Goal: Task Accomplishment & Management: Complete application form

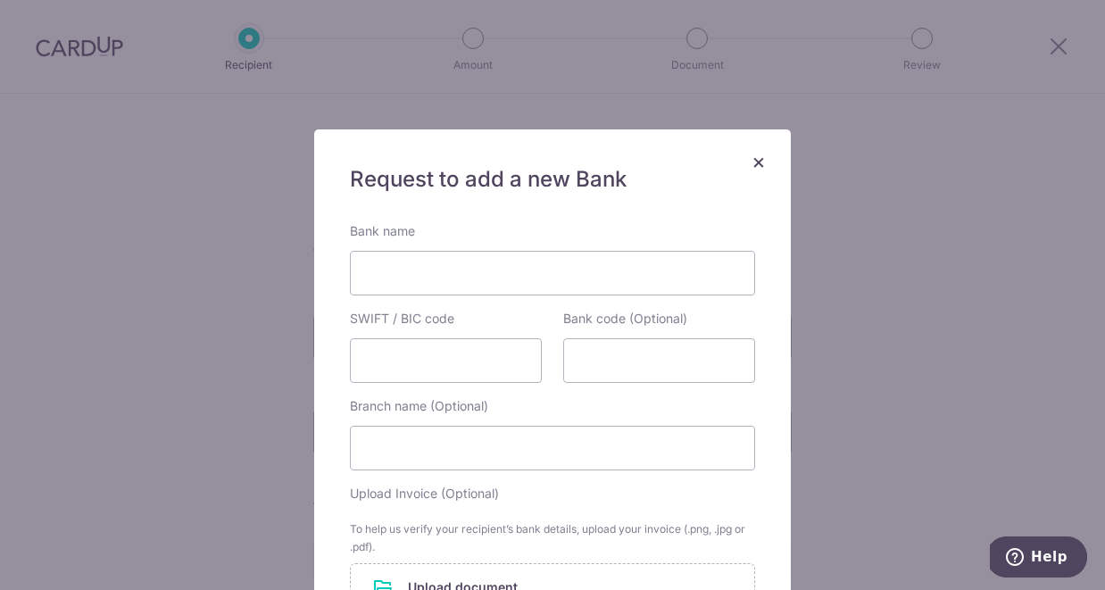
scroll to position [310, 0]
click at [610, 281] on input "Bank name" at bounding box center [552, 273] width 405 height 45
type input "NatWest Bank Plc"
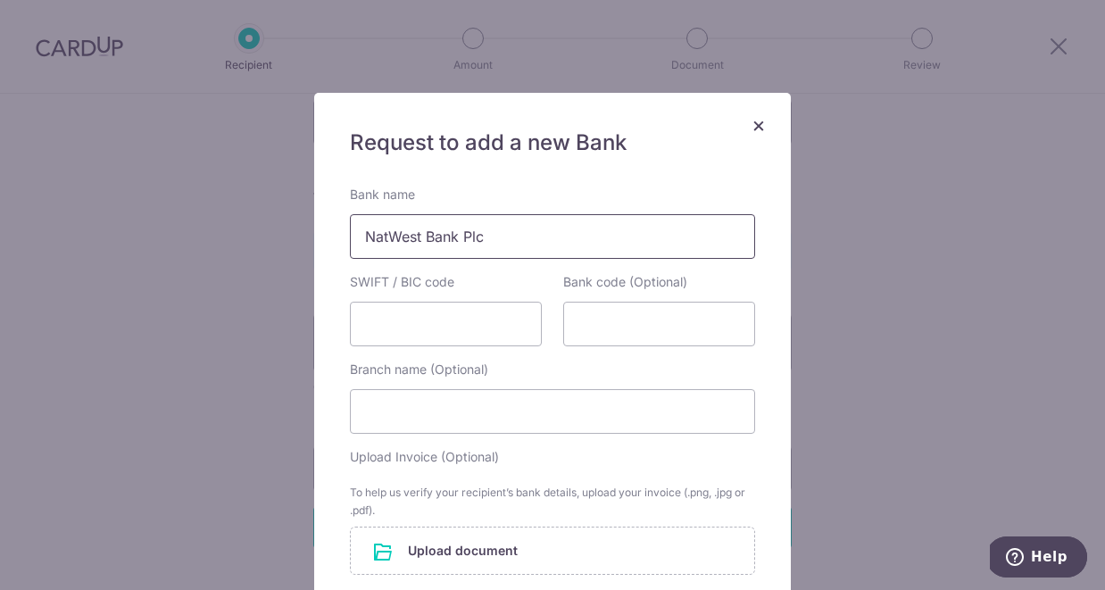
scroll to position [73, 0]
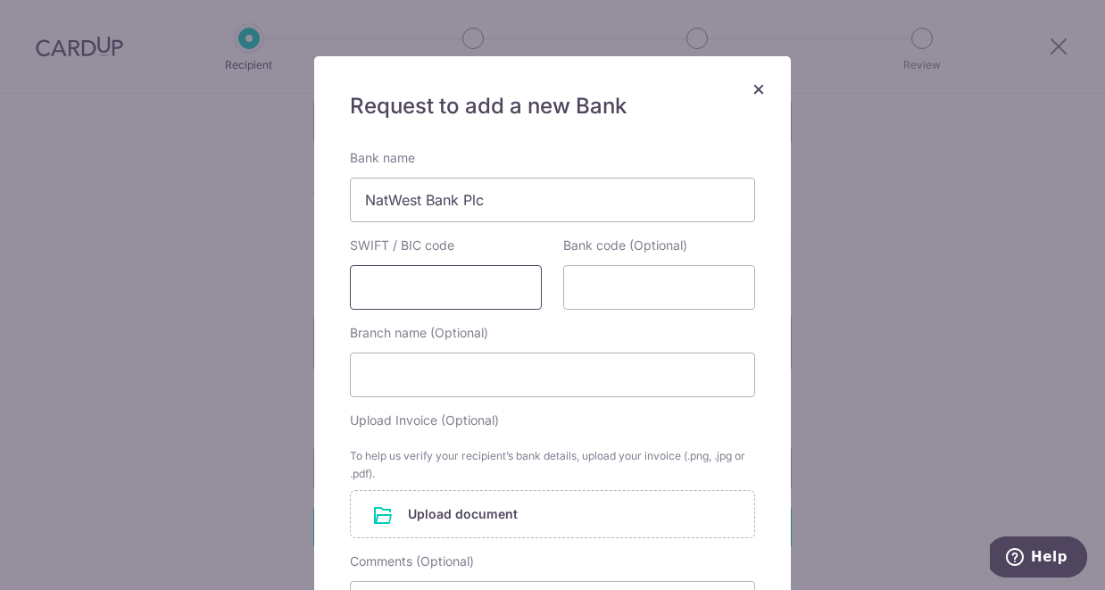
click at [457, 277] on input "SWIFT / BIC code" at bounding box center [446, 287] width 192 height 45
type input "NWBKGB2L"
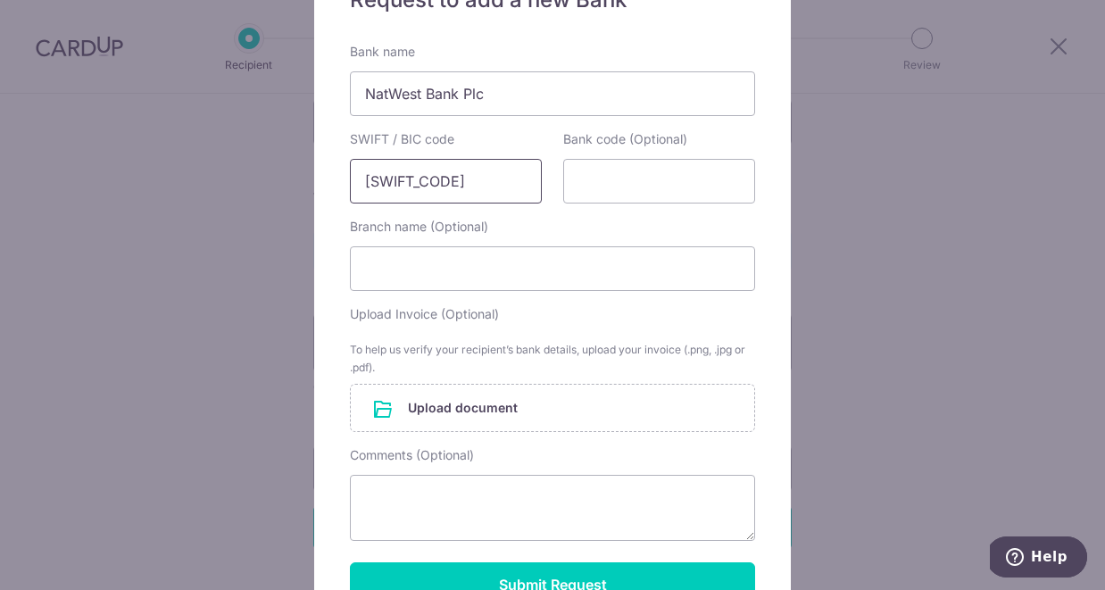
scroll to position [203, 0]
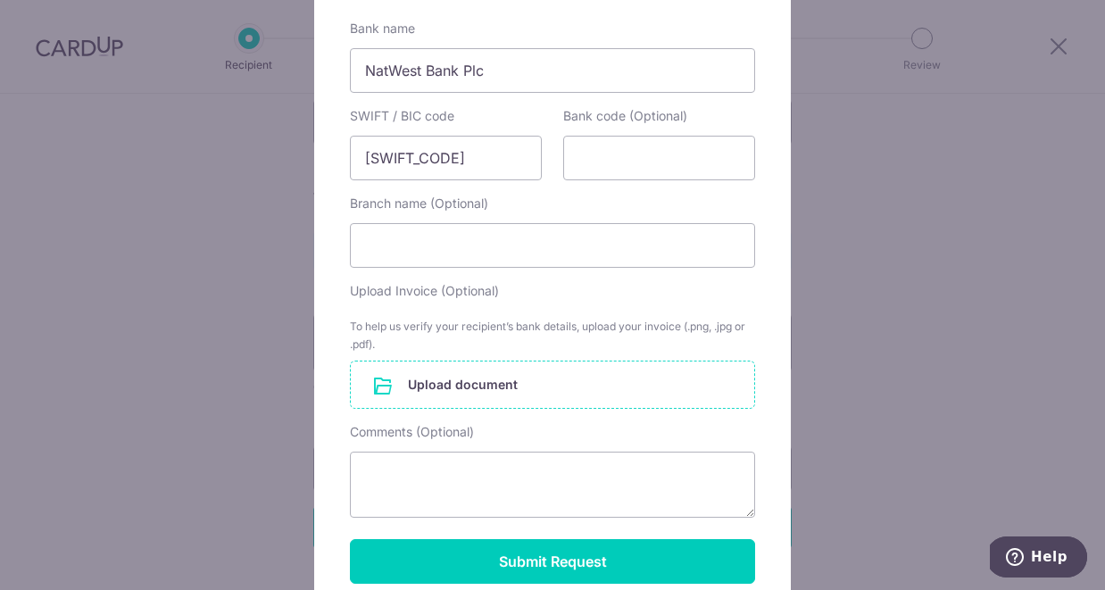
click at [435, 391] on input "file" at bounding box center [553, 385] width 404 height 46
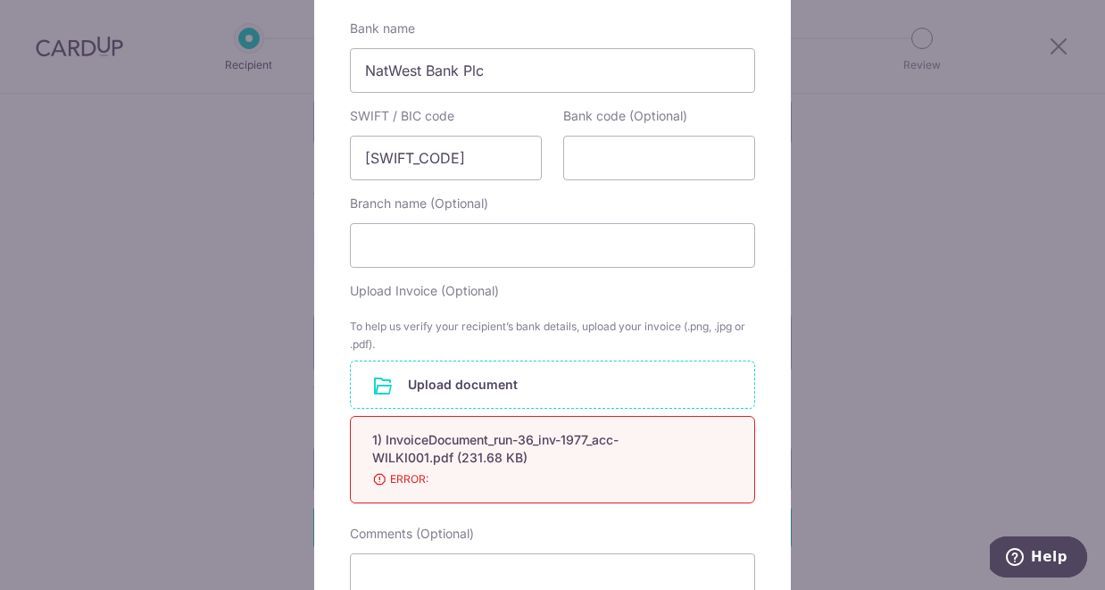
scroll to position [336, 0]
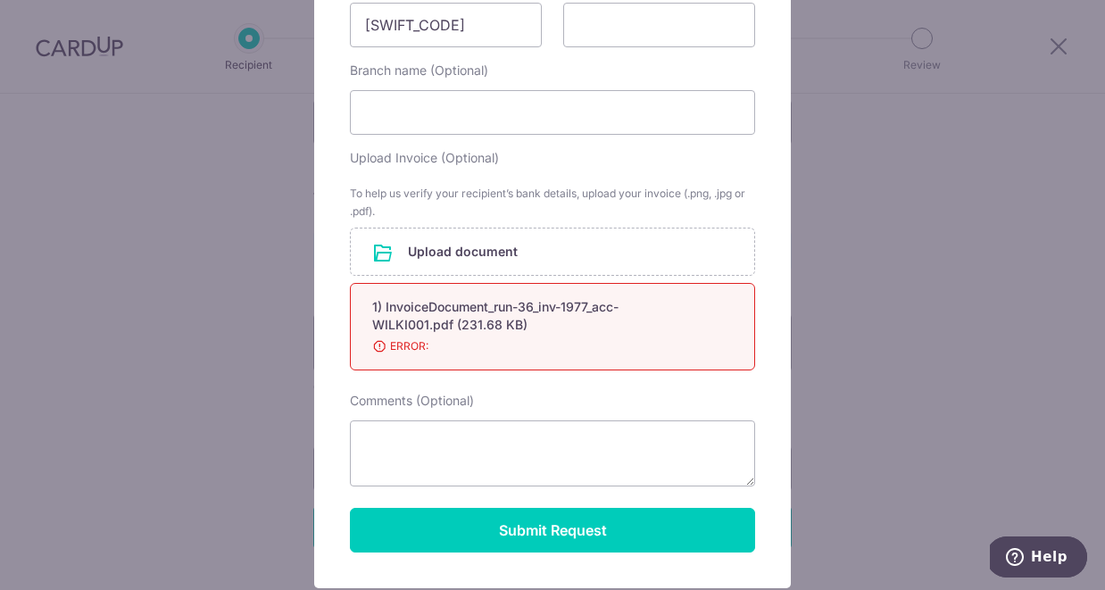
click at [1098, 177] on div "× Request to add a new Bank Bank name NatWest Bank Plc SWIFT / BIC code NWBKGB2…" at bounding box center [552, 295] width 1105 height 590
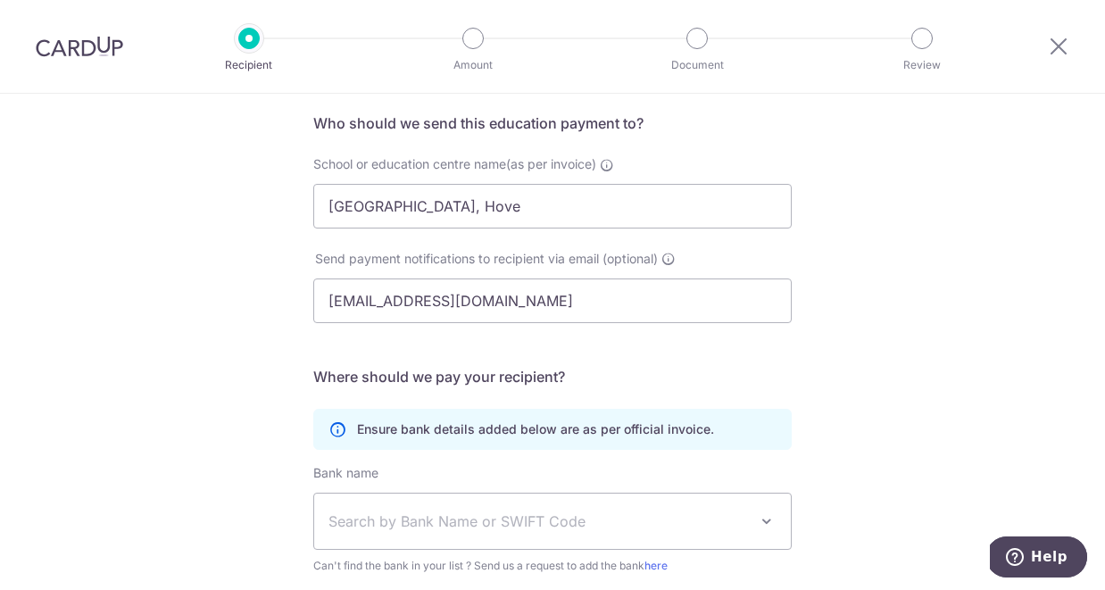
scroll to position [354, 0]
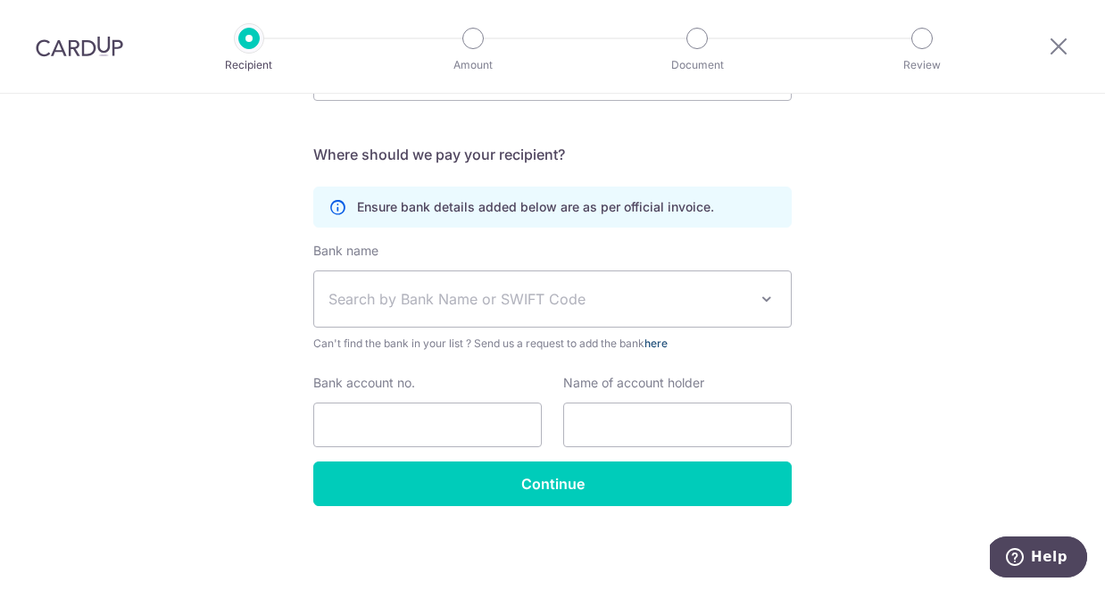
click at [666, 342] on link "here" at bounding box center [656, 343] width 23 height 13
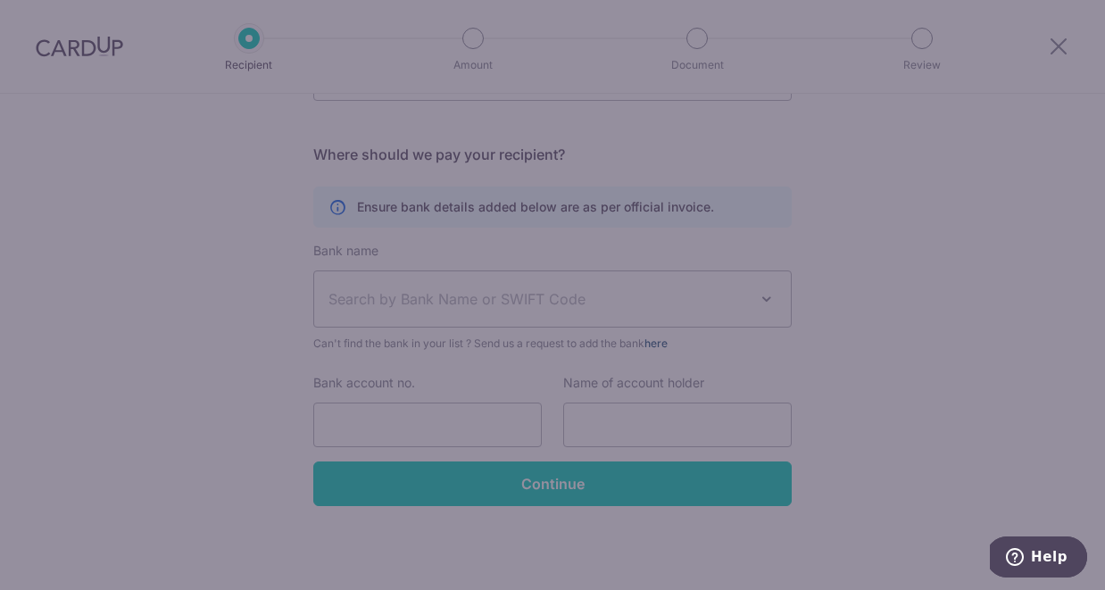
scroll to position [0, 0]
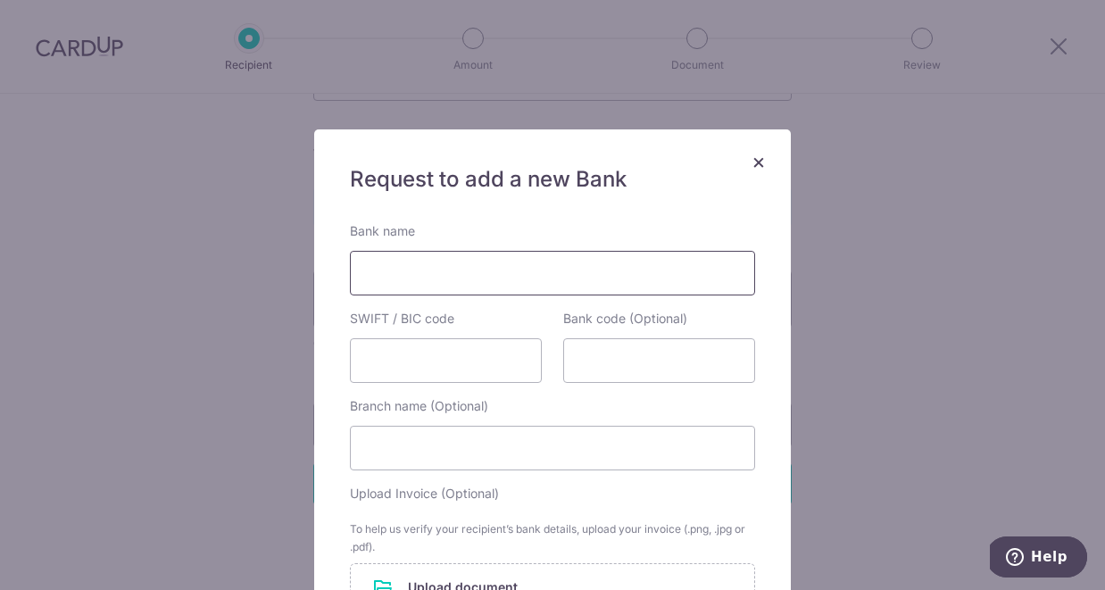
click at [446, 291] on input "Bank name" at bounding box center [552, 273] width 405 height 45
type input "NatWest Bank Plc"
click at [419, 369] on input "SWIFT / BIC code" at bounding box center [446, 360] width 192 height 45
type input "[SWIFT_CODE]"
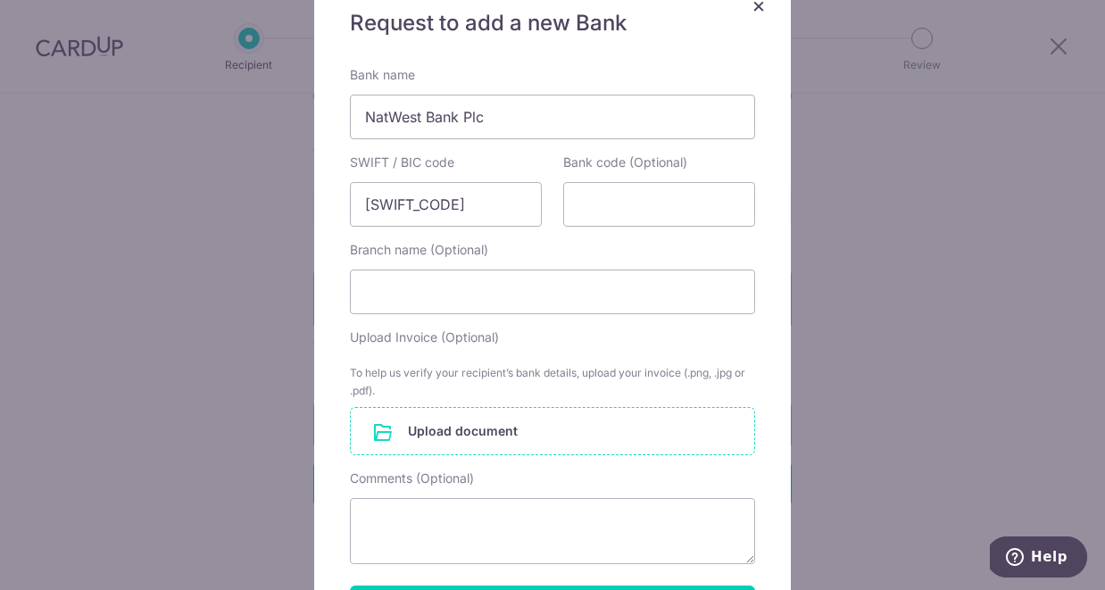
click at [425, 433] on input "file" at bounding box center [553, 431] width 404 height 46
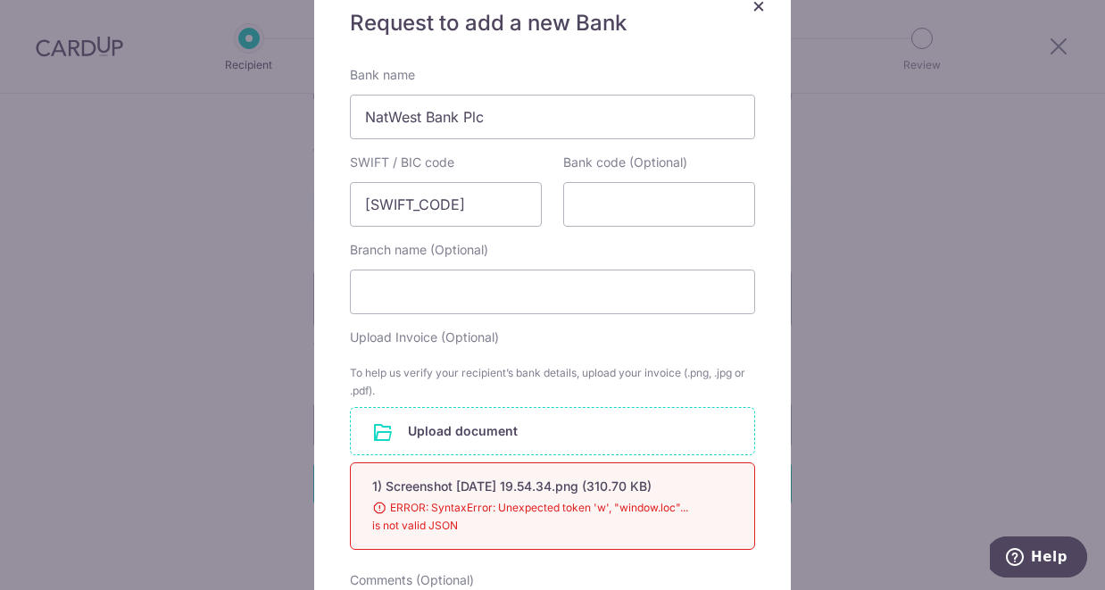
click at [968, 387] on div "× Request to add a new Bank Bank name NatWest Bank Plc SWIFT / BIC code NWBKGB2…" at bounding box center [552, 295] width 1105 height 590
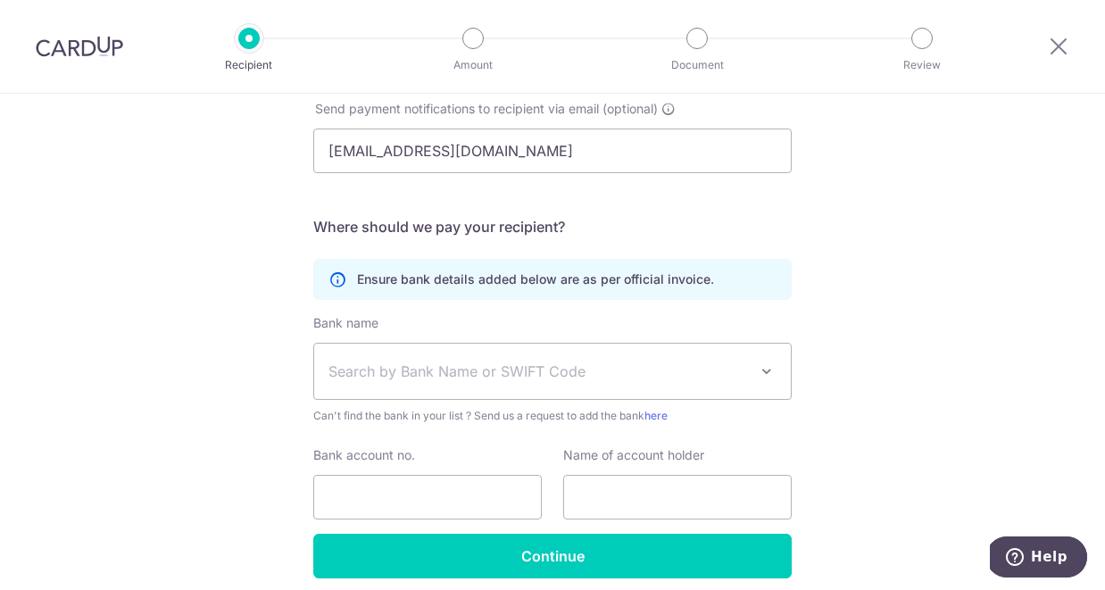
scroll to position [322, 0]
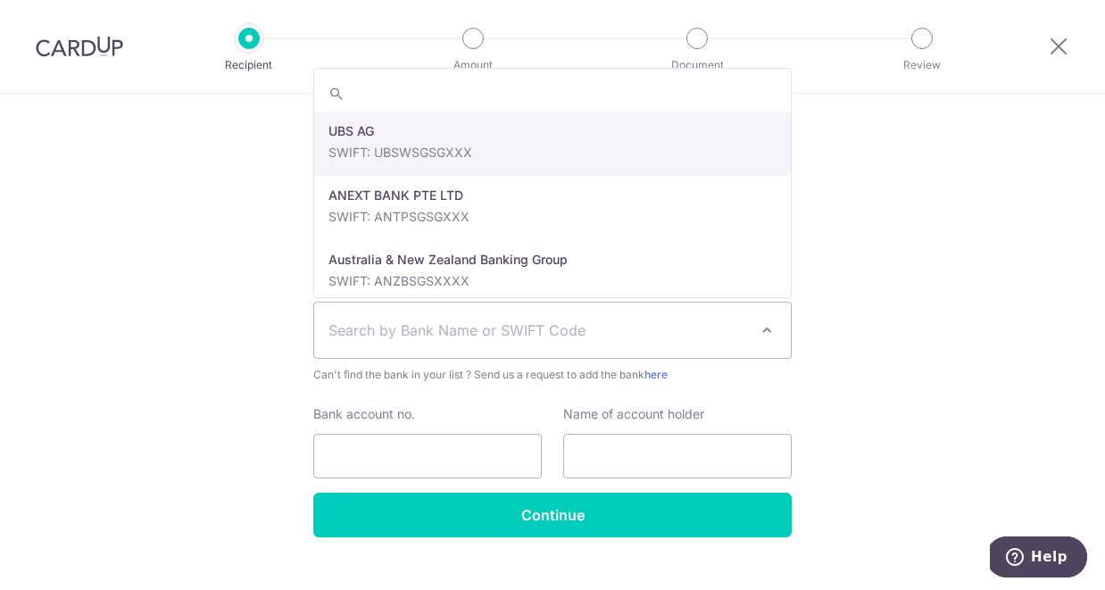
click at [764, 325] on span at bounding box center [766, 330] width 21 height 21
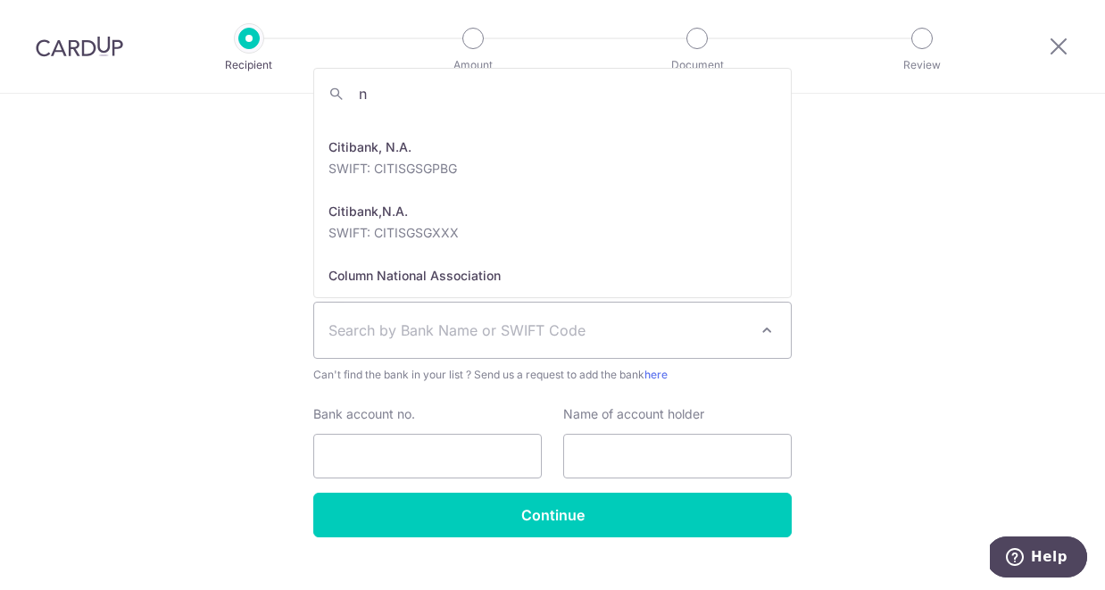
scroll to position [0, 0]
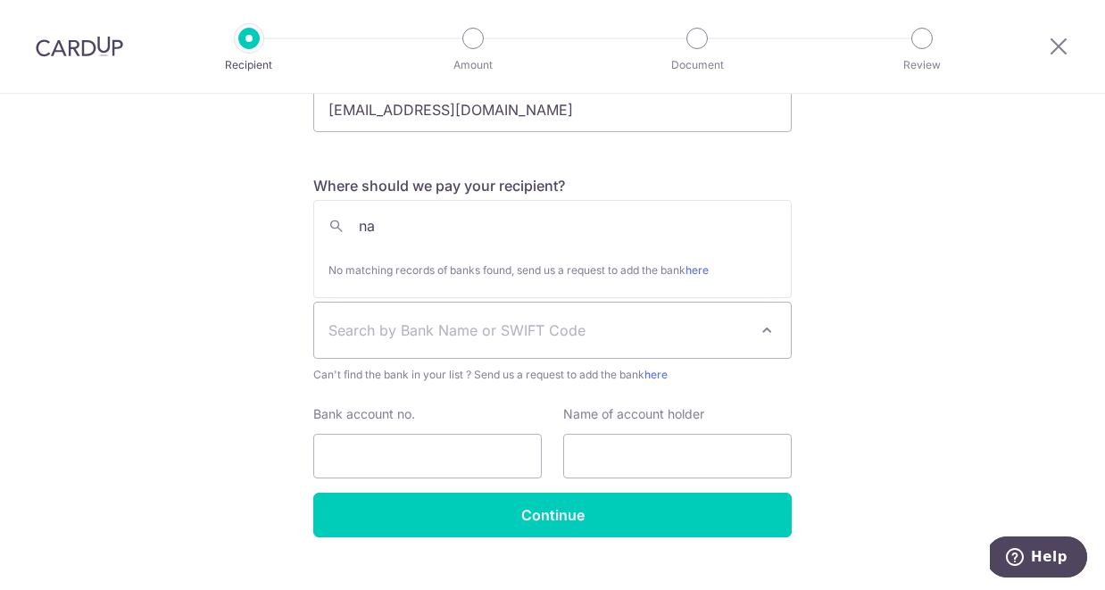
type input "n"
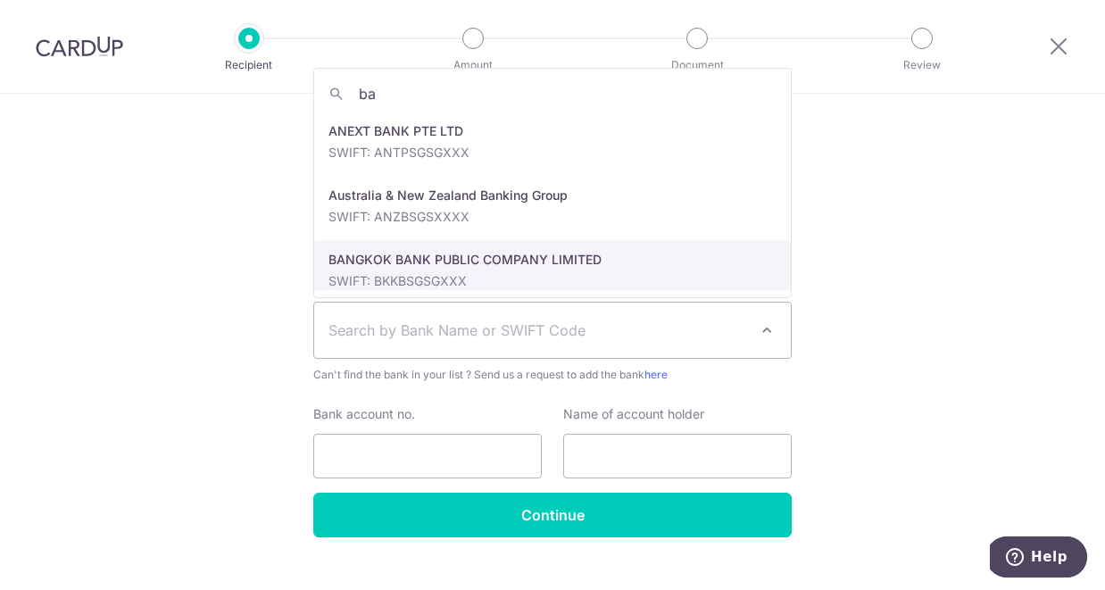
type input "b"
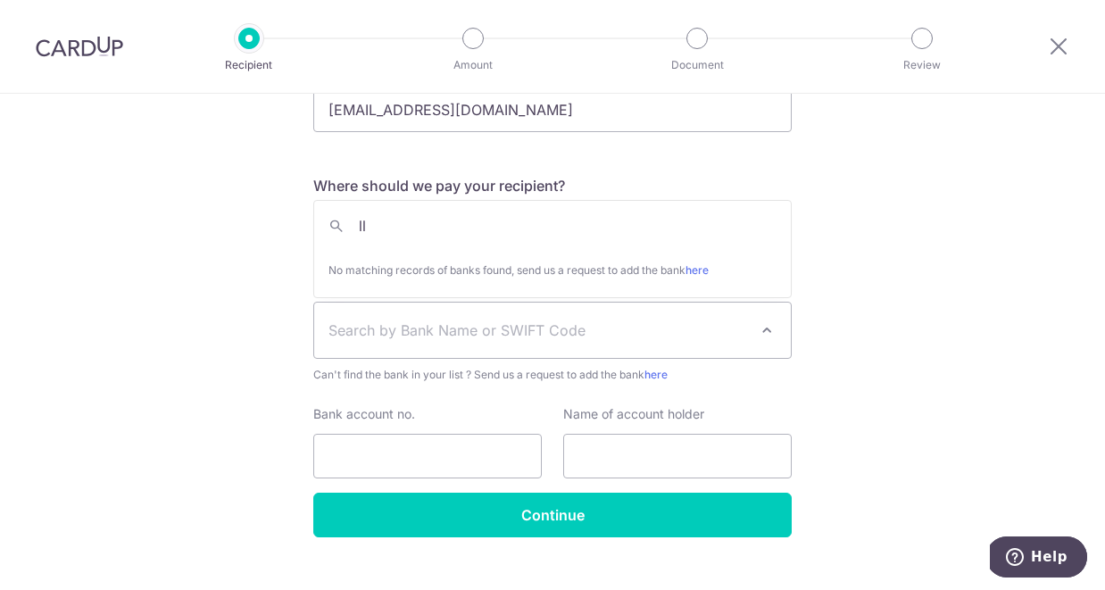
type input "l"
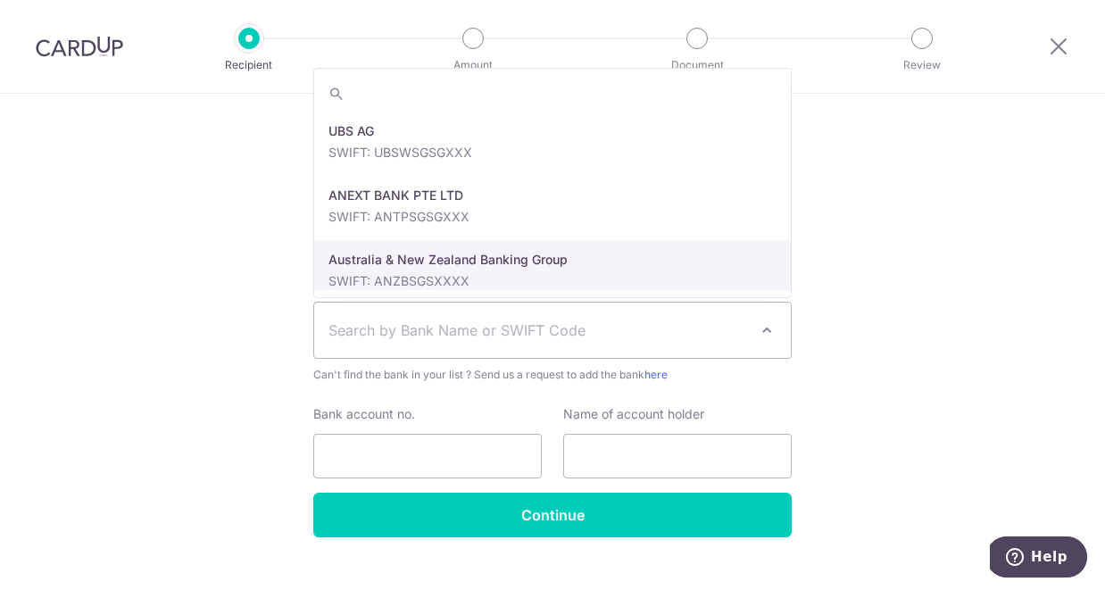
click at [841, 287] on div "Who would you like to pay? Your recipient does not need a CardUp account to rec…" at bounding box center [552, 196] width 1105 height 850
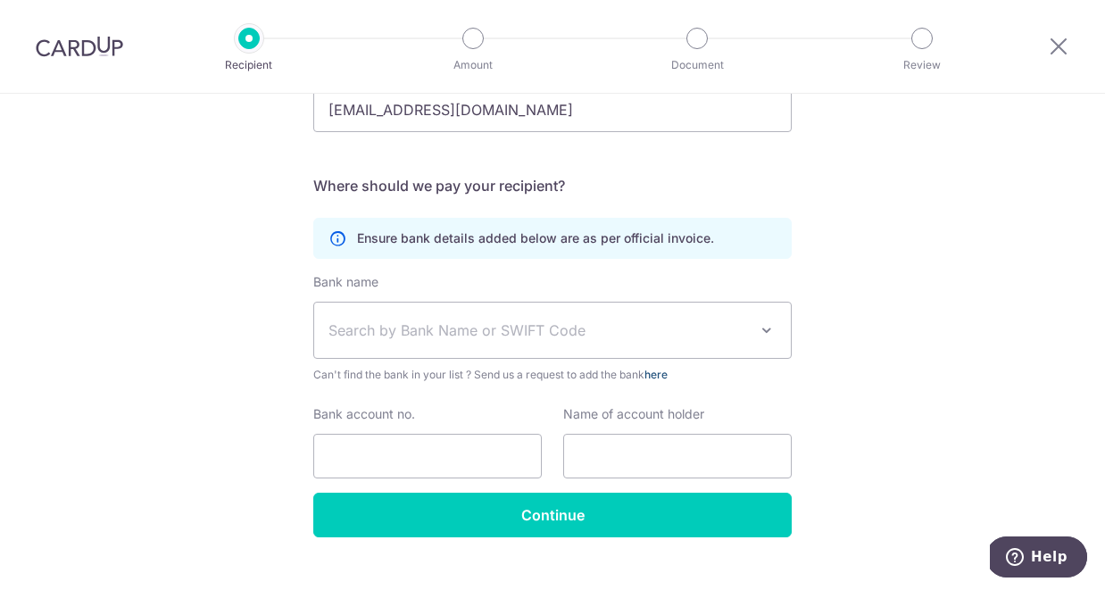
click at [668, 377] on link "here" at bounding box center [656, 374] width 23 height 13
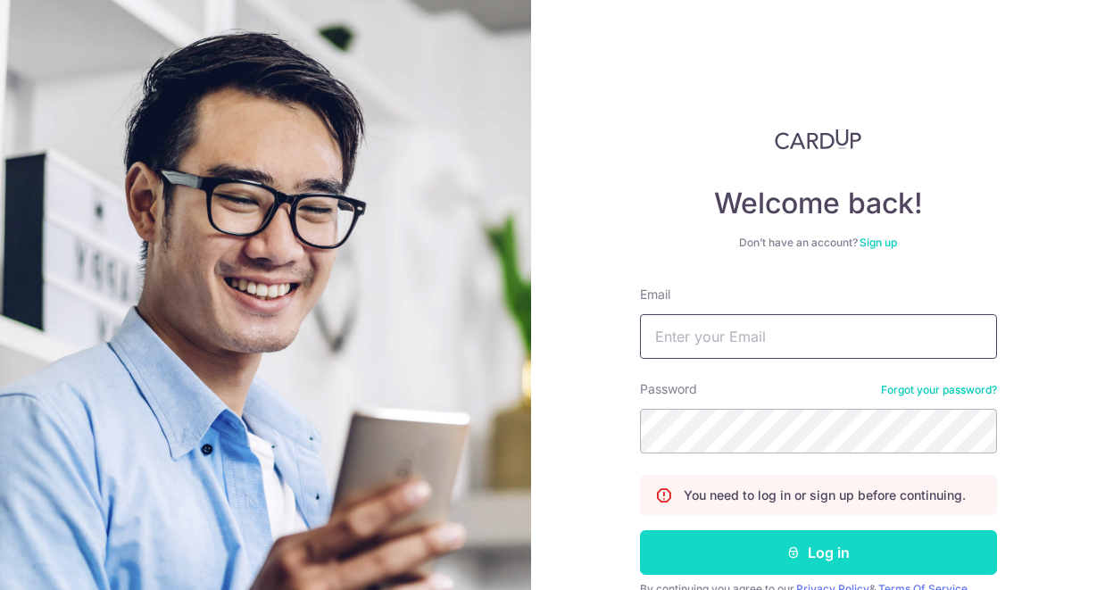
type input "[EMAIL_ADDRESS][DOMAIN_NAME]"
click at [784, 568] on button "Log in" at bounding box center [818, 552] width 357 height 45
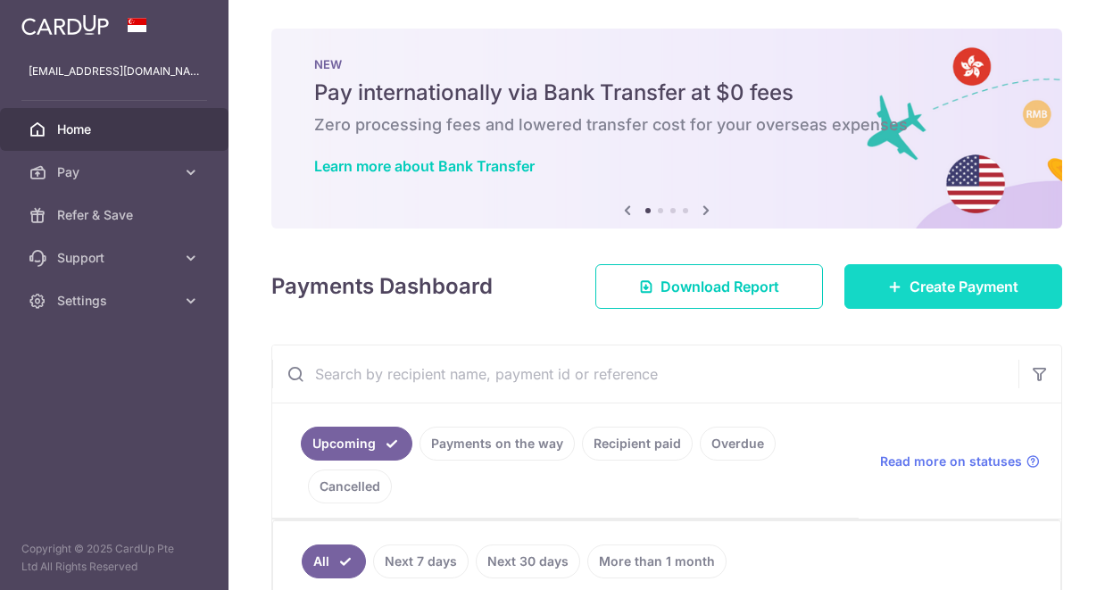
click at [896, 296] on link "Create Payment" at bounding box center [954, 286] width 218 height 45
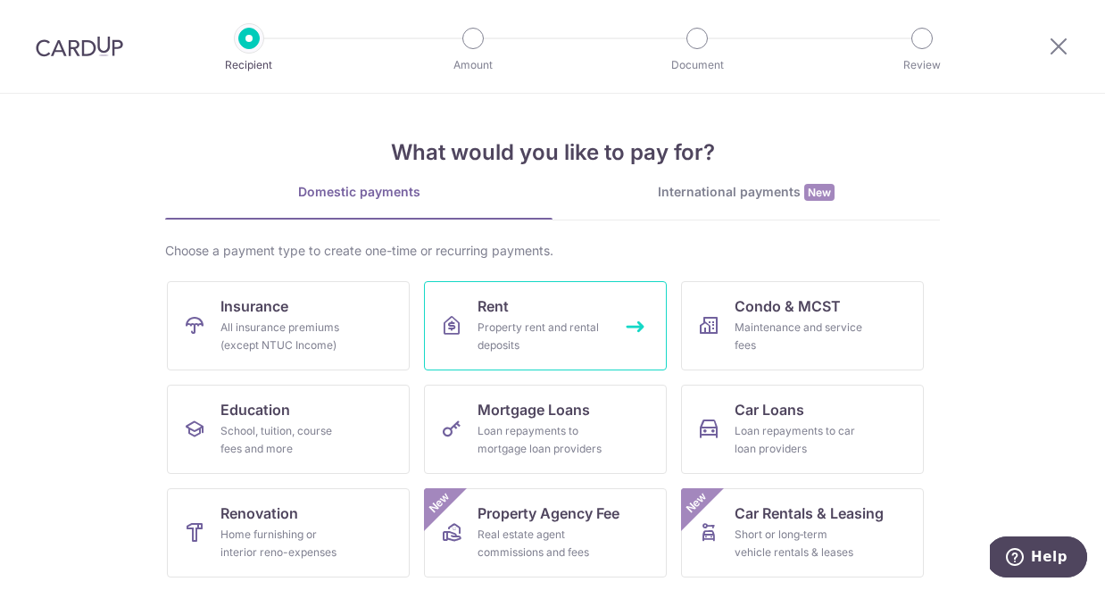
scroll to position [175, 0]
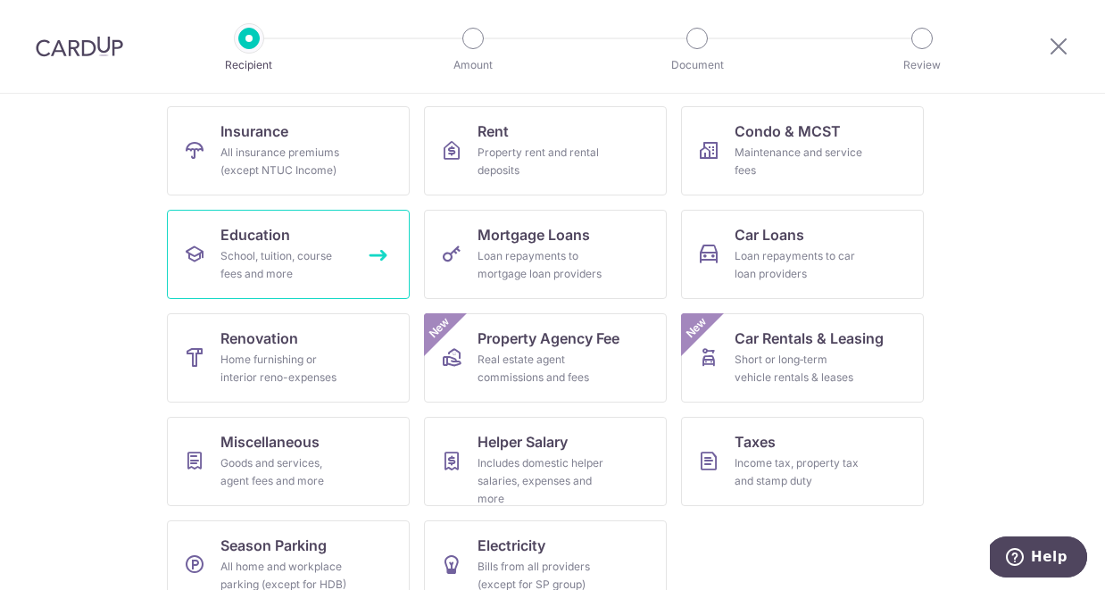
click at [325, 272] on div "School, tuition, course fees and more" at bounding box center [285, 265] width 129 height 36
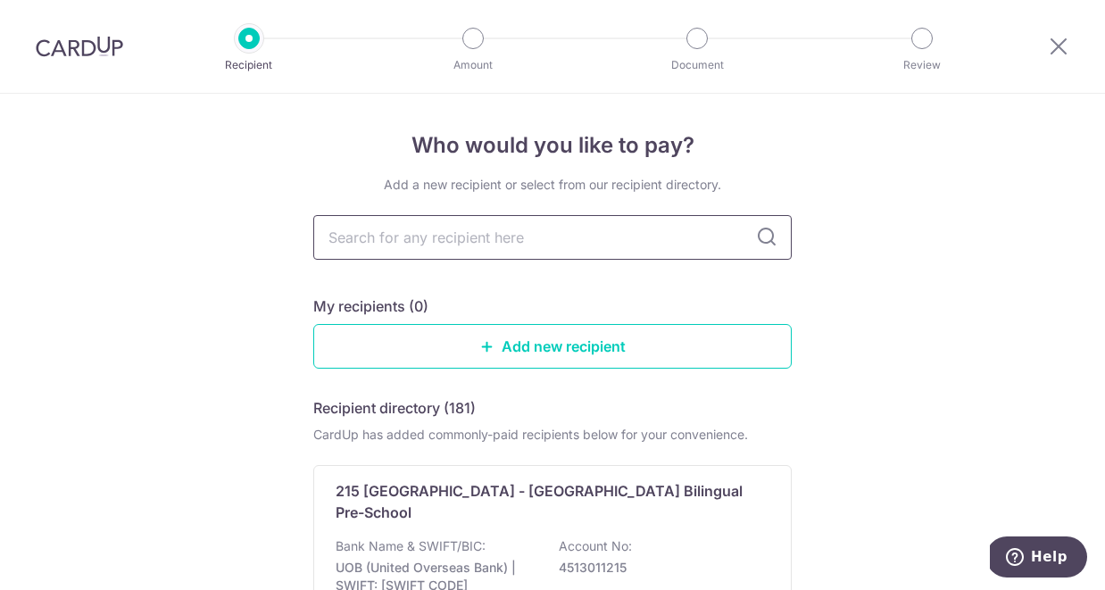
click at [394, 236] on input "text" at bounding box center [552, 237] width 479 height 45
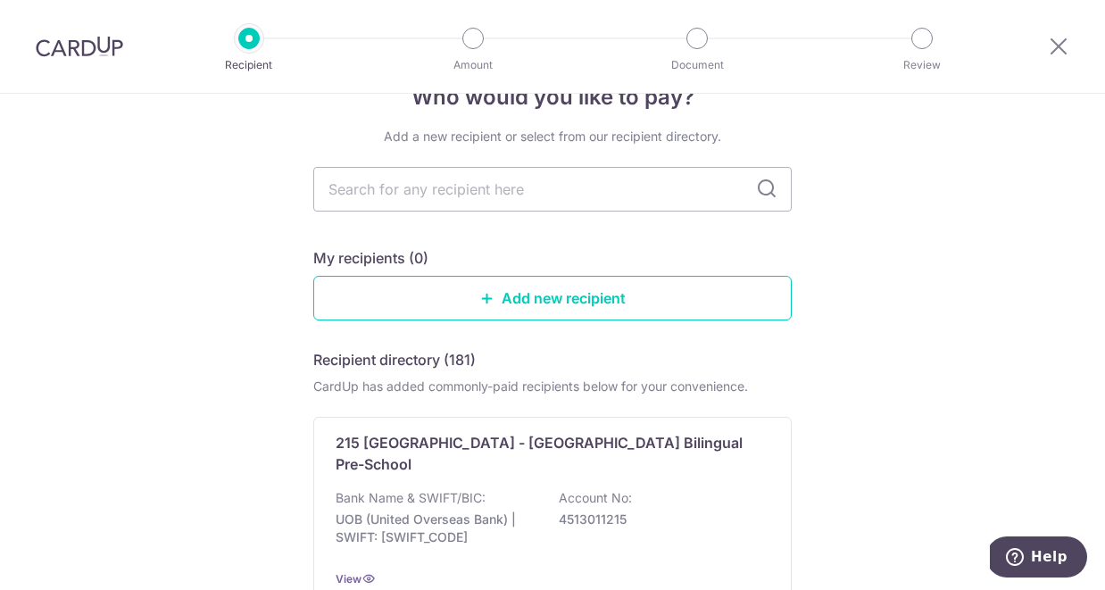
scroll to position [115, 0]
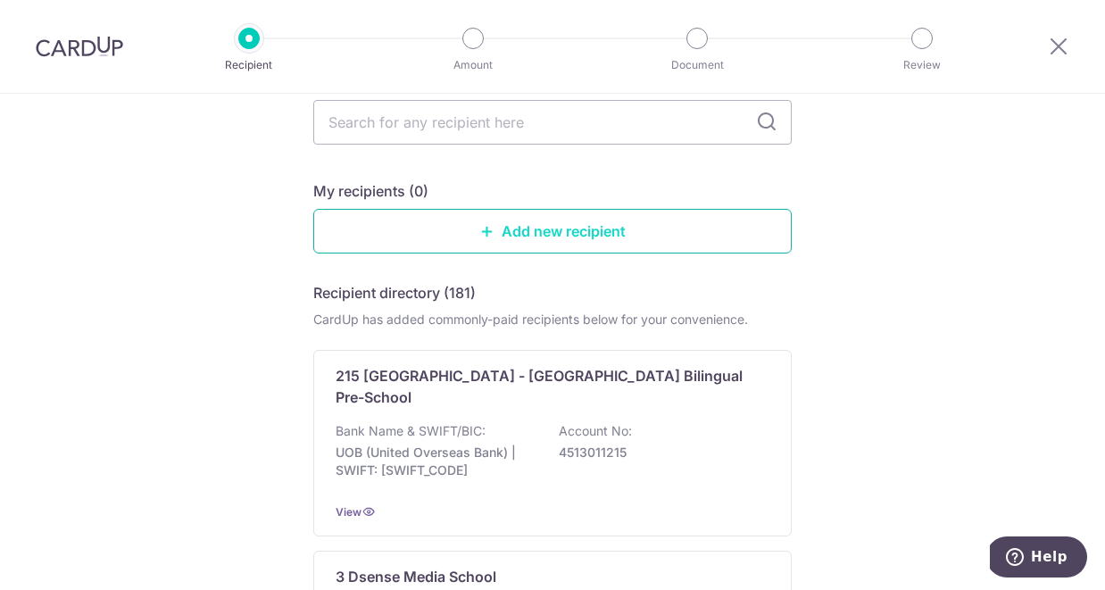
click at [444, 235] on link "Add new recipient" at bounding box center [552, 231] width 479 height 45
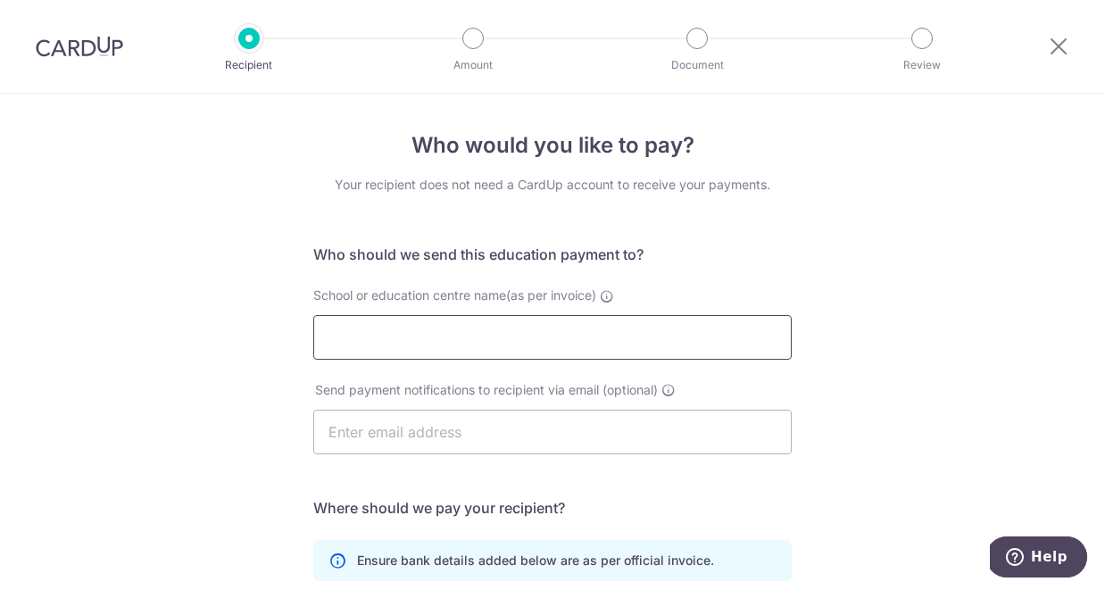
click at [398, 344] on input "School or education centre name(as per invoice)" at bounding box center [552, 337] width 479 height 45
type input "[GEOGRAPHIC_DATA], Hove"
click at [414, 439] on input "text" at bounding box center [552, 432] width 479 height 45
click at [363, 431] on input "text" at bounding box center [552, 432] width 479 height 45
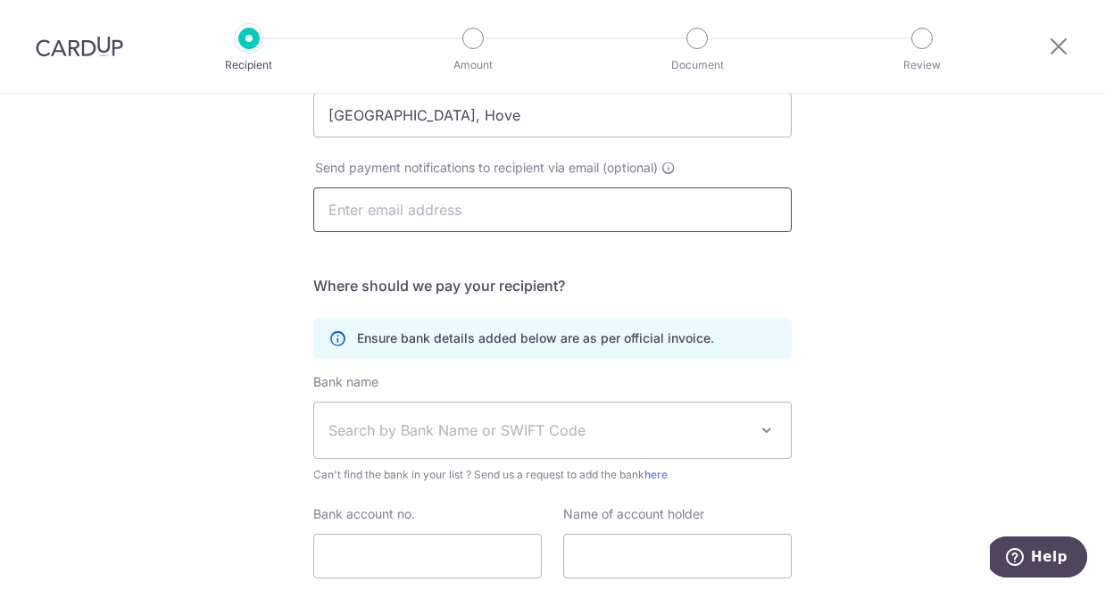
scroll to position [237, 0]
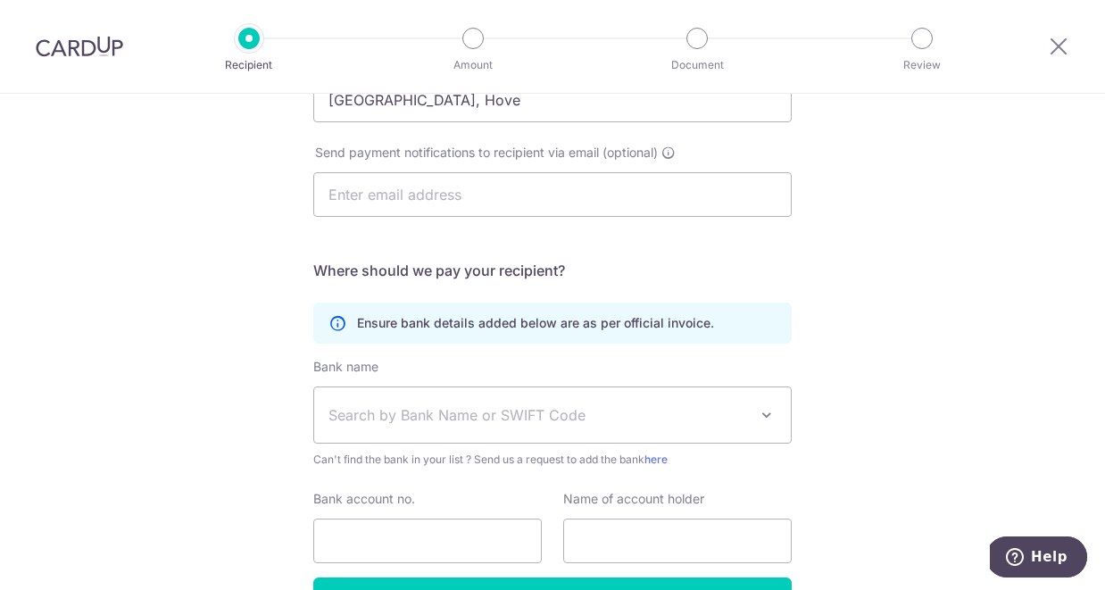
click at [373, 427] on span "Search by Bank Name or SWIFT Code" at bounding box center [552, 414] width 477 height 55
click at [226, 393] on div "Who would you like to pay? Your recipient does not need a CardUp account to rec…" at bounding box center [552, 281] width 1105 height 850
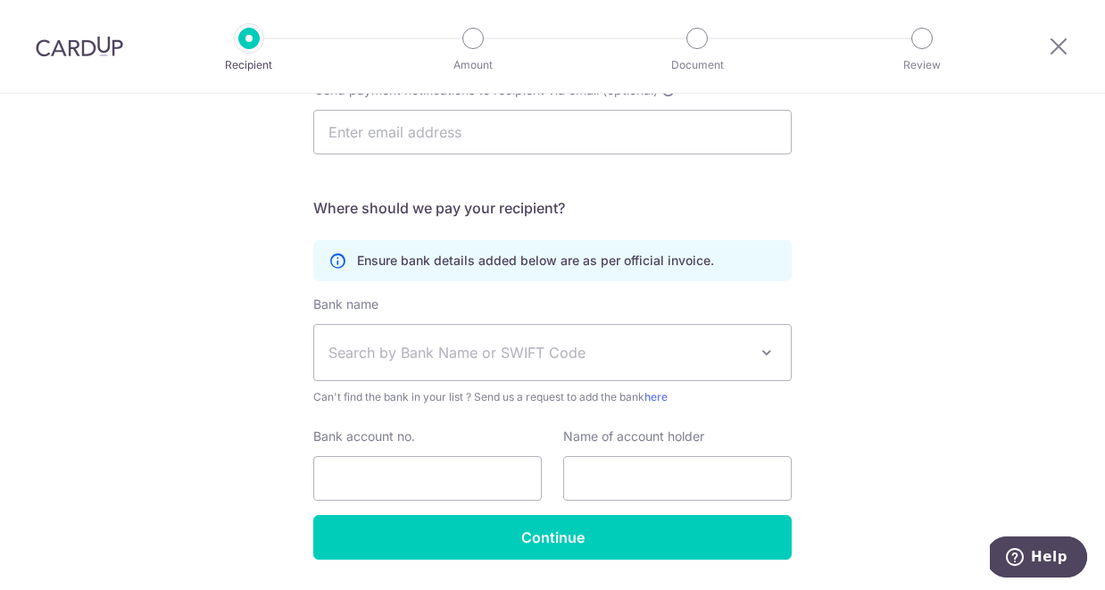
scroll to position [354, 0]
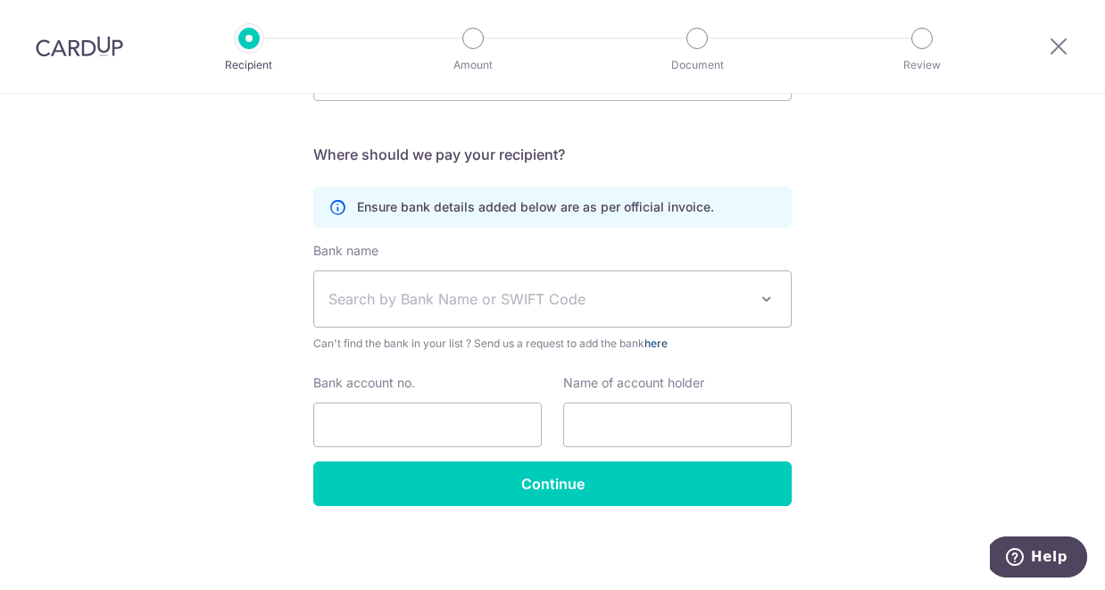
click at [659, 345] on link "here" at bounding box center [656, 343] width 23 height 13
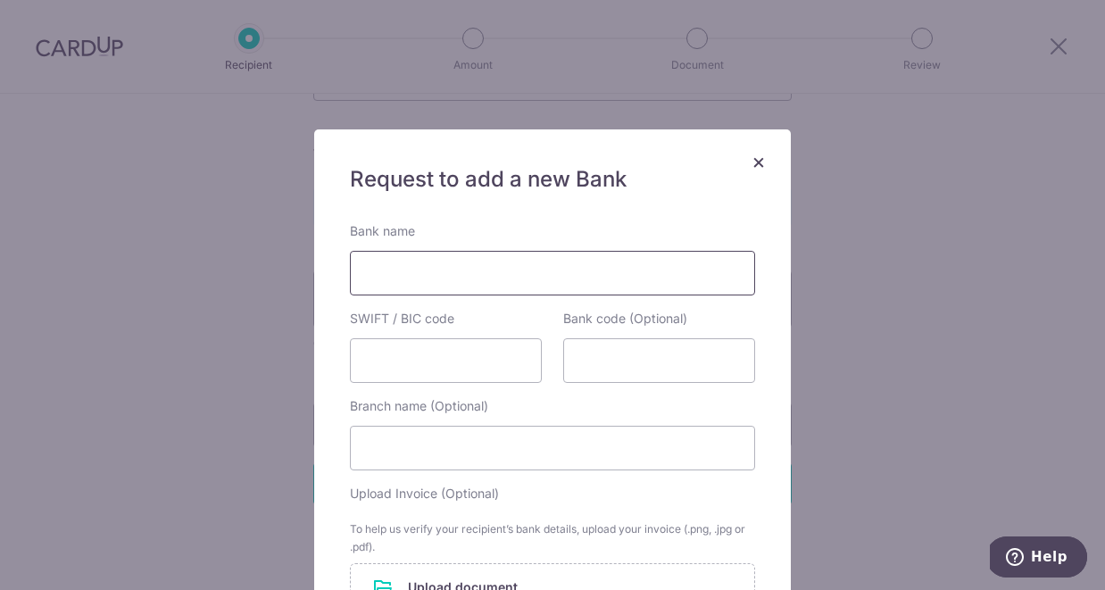
click at [497, 262] on input "Bank name" at bounding box center [552, 273] width 405 height 45
type input "NatWest Bank Plc"
click at [456, 377] on input "SWIFT / BIC code" at bounding box center [446, 360] width 192 height 45
type input "[SWIFT_CODE]"
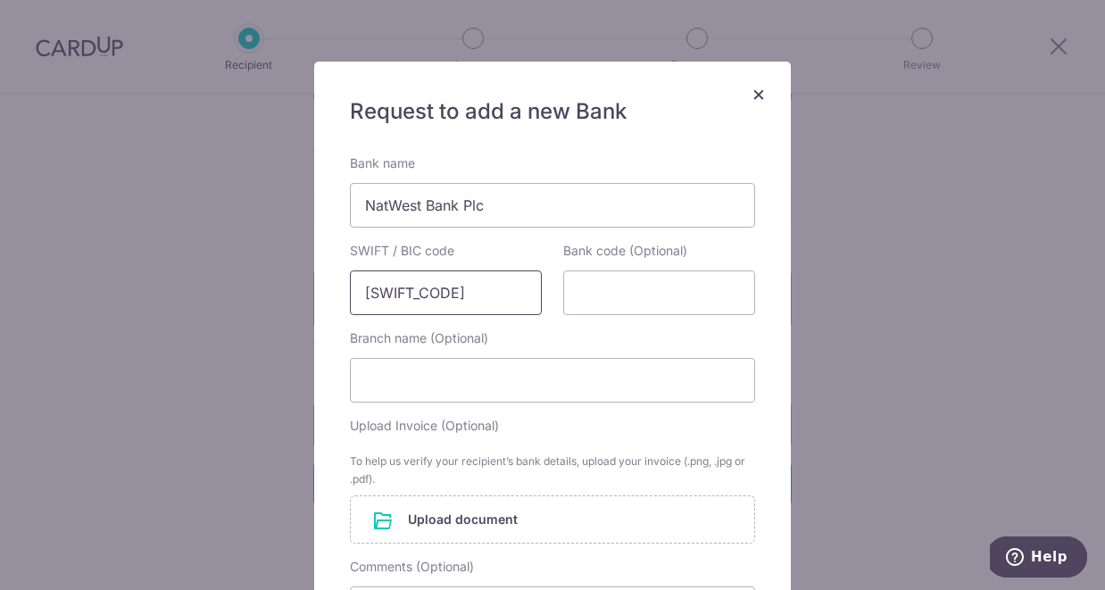
scroll to position [171, 0]
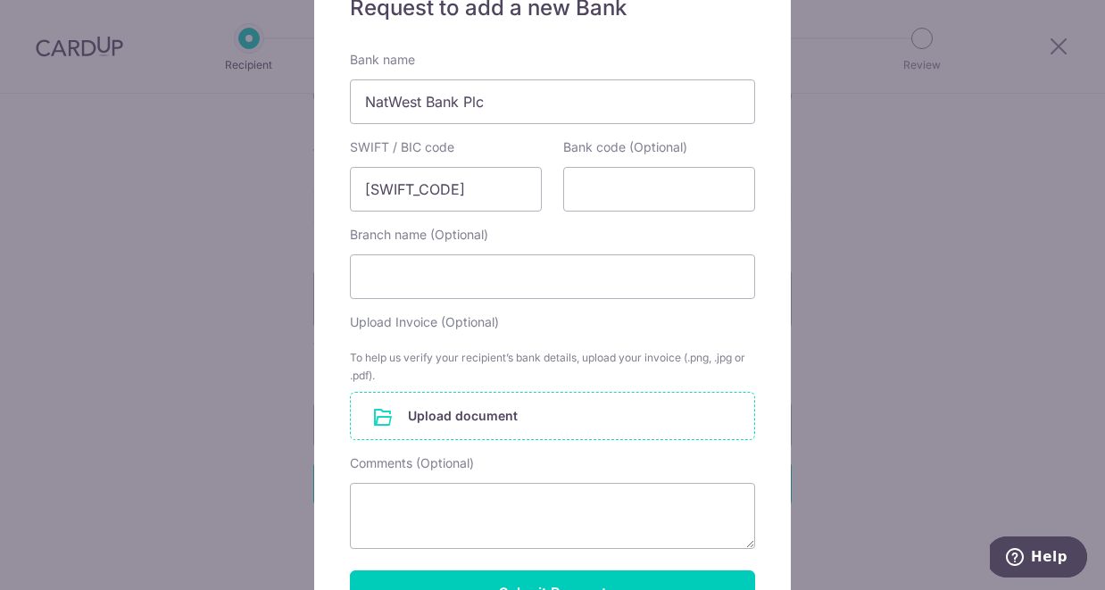
click at [473, 425] on input "file" at bounding box center [553, 416] width 404 height 46
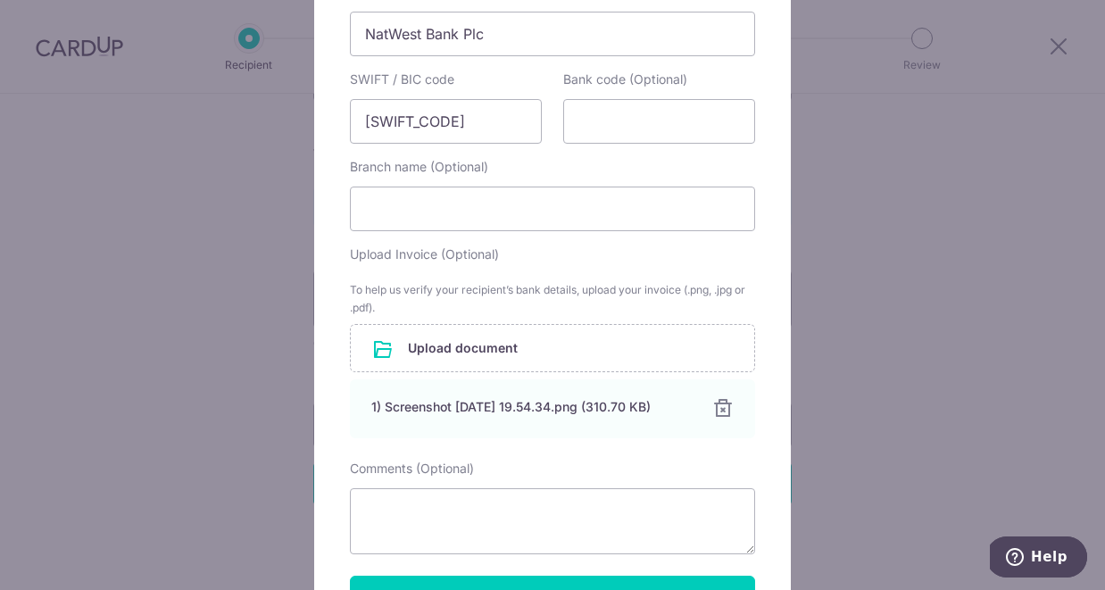
scroll to position [329, 0]
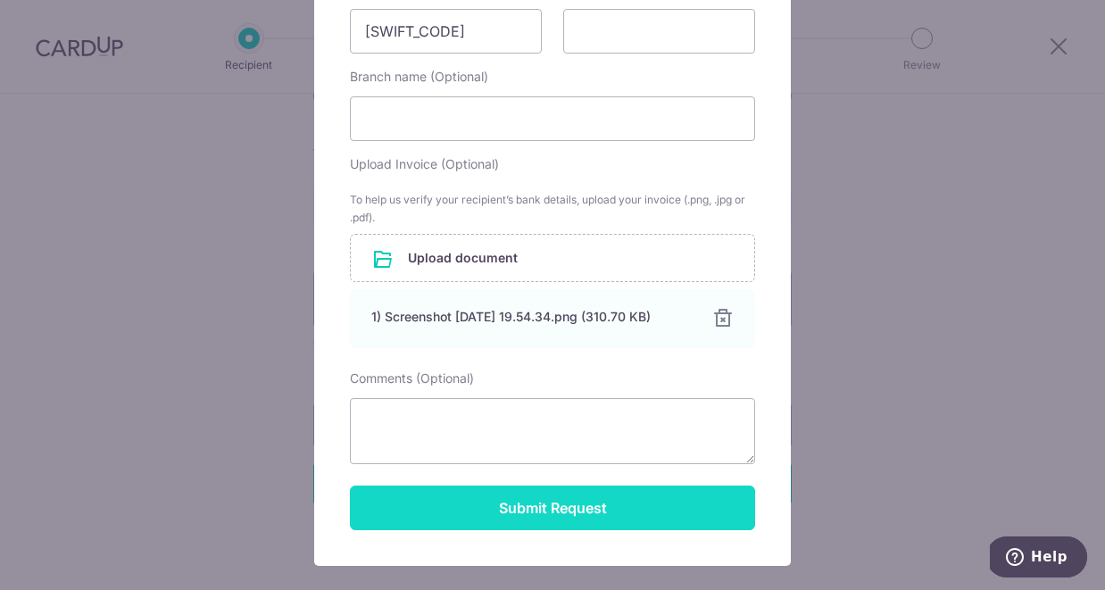
click at [609, 518] on button "Submit Request" at bounding box center [552, 508] width 405 height 45
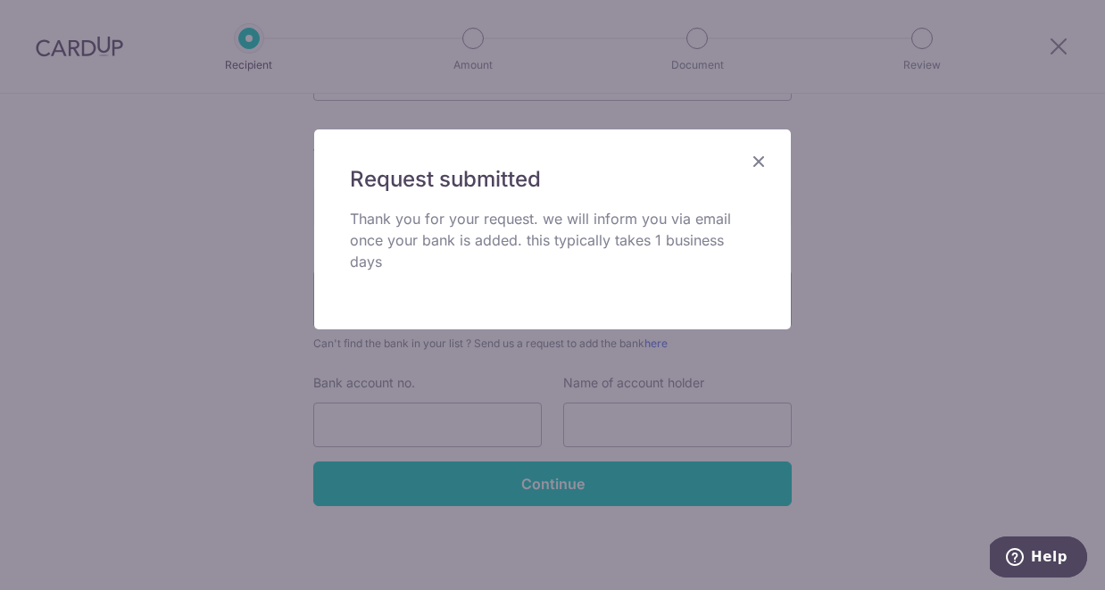
click at [763, 156] on icon "Close" at bounding box center [758, 161] width 21 height 22
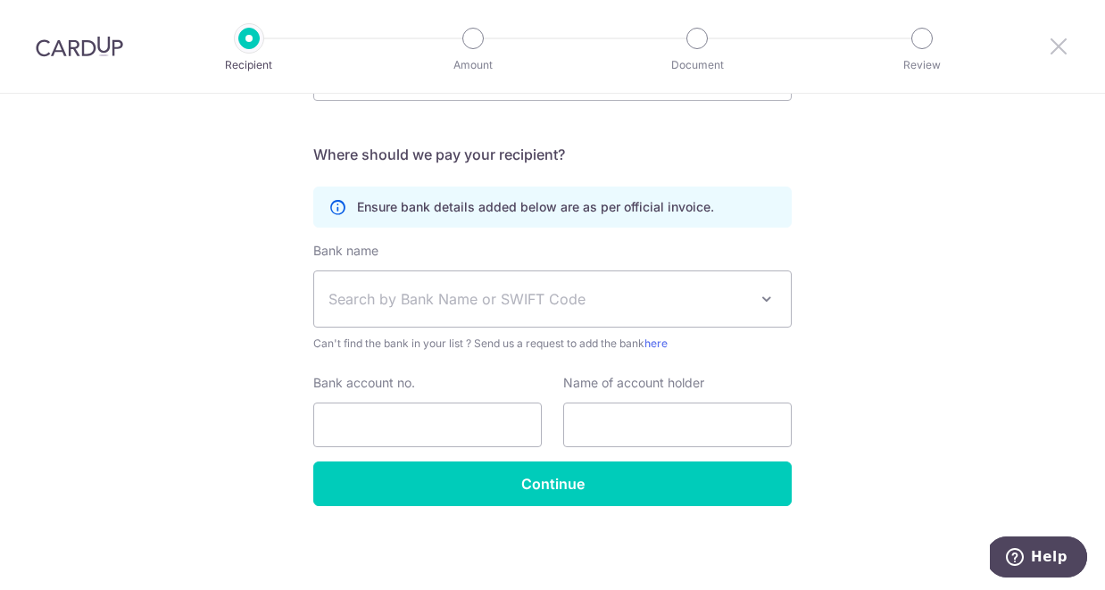
click at [1060, 46] on icon at bounding box center [1058, 46] width 21 height 22
